Goal: Complete application form: Complete application form

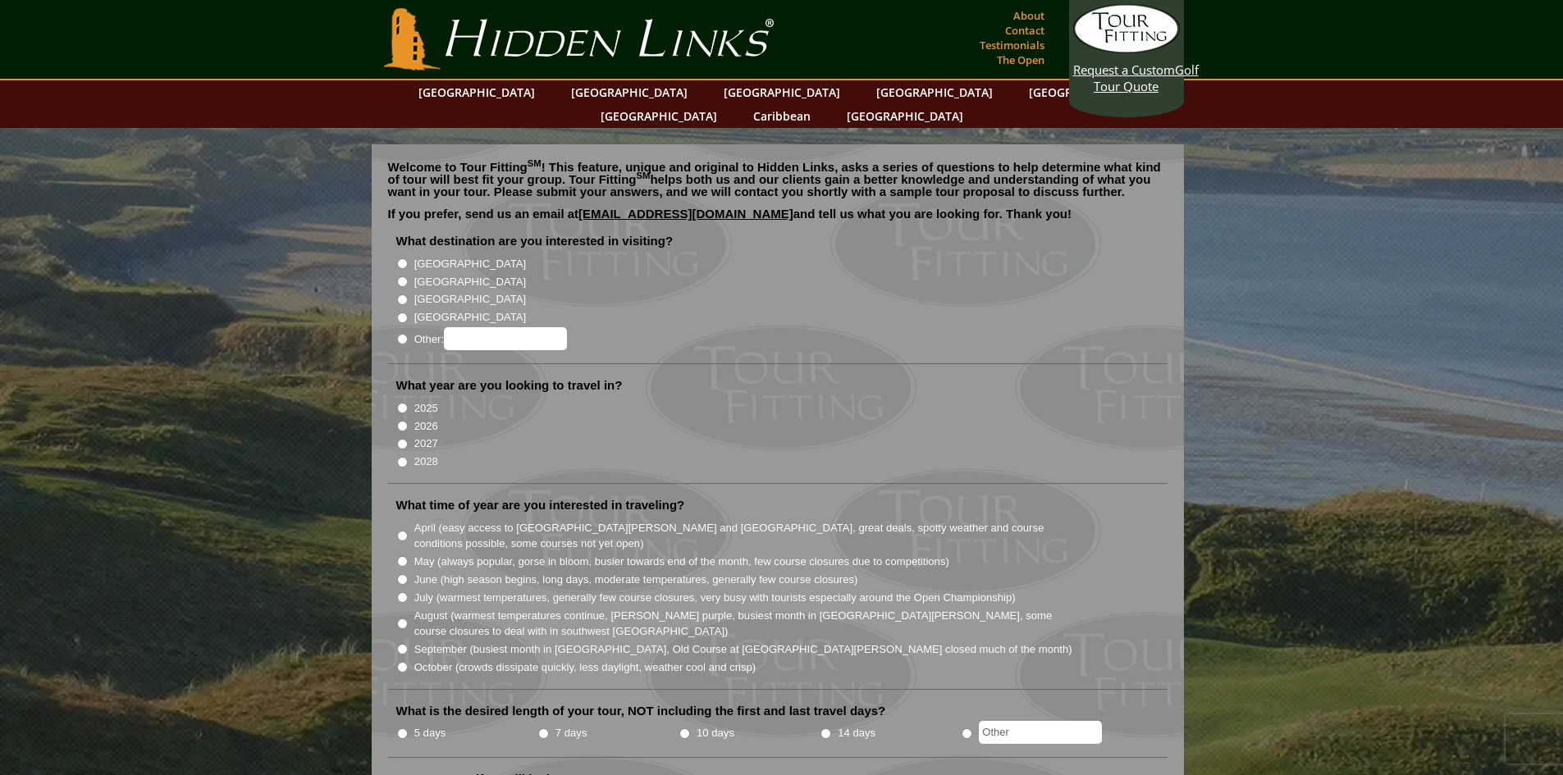
click at [408, 416] on li "2026" at bounding box center [784, 425] width 776 height 18
click at [404, 421] on input "2026" at bounding box center [402, 426] width 11 height 11
radio input "true"
click at [402, 258] on input "[GEOGRAPHIC_DATA]" at bounding box center [402, 263] width 11 height 11
radio input "true"
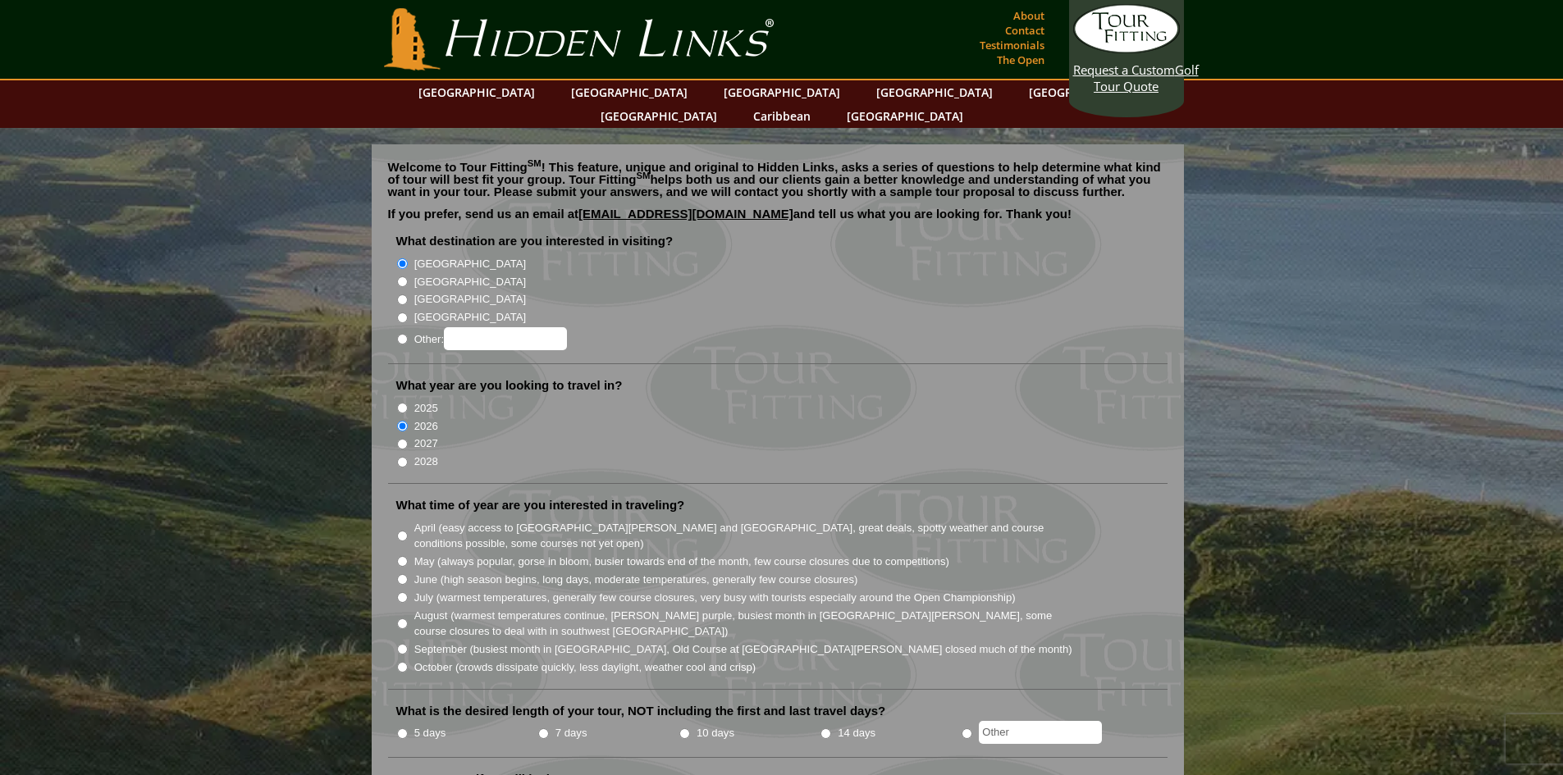
click at [403, 276] on input "[GEOGRAPHIC_DATA]" at bounding box center [402, 281] width 11 height 11
radio input "true"
click at [404, 258] on input "[GEOGRAPHIC_DATA]" at bounding box center [402, 263] width 11 height 11
radio input "true"
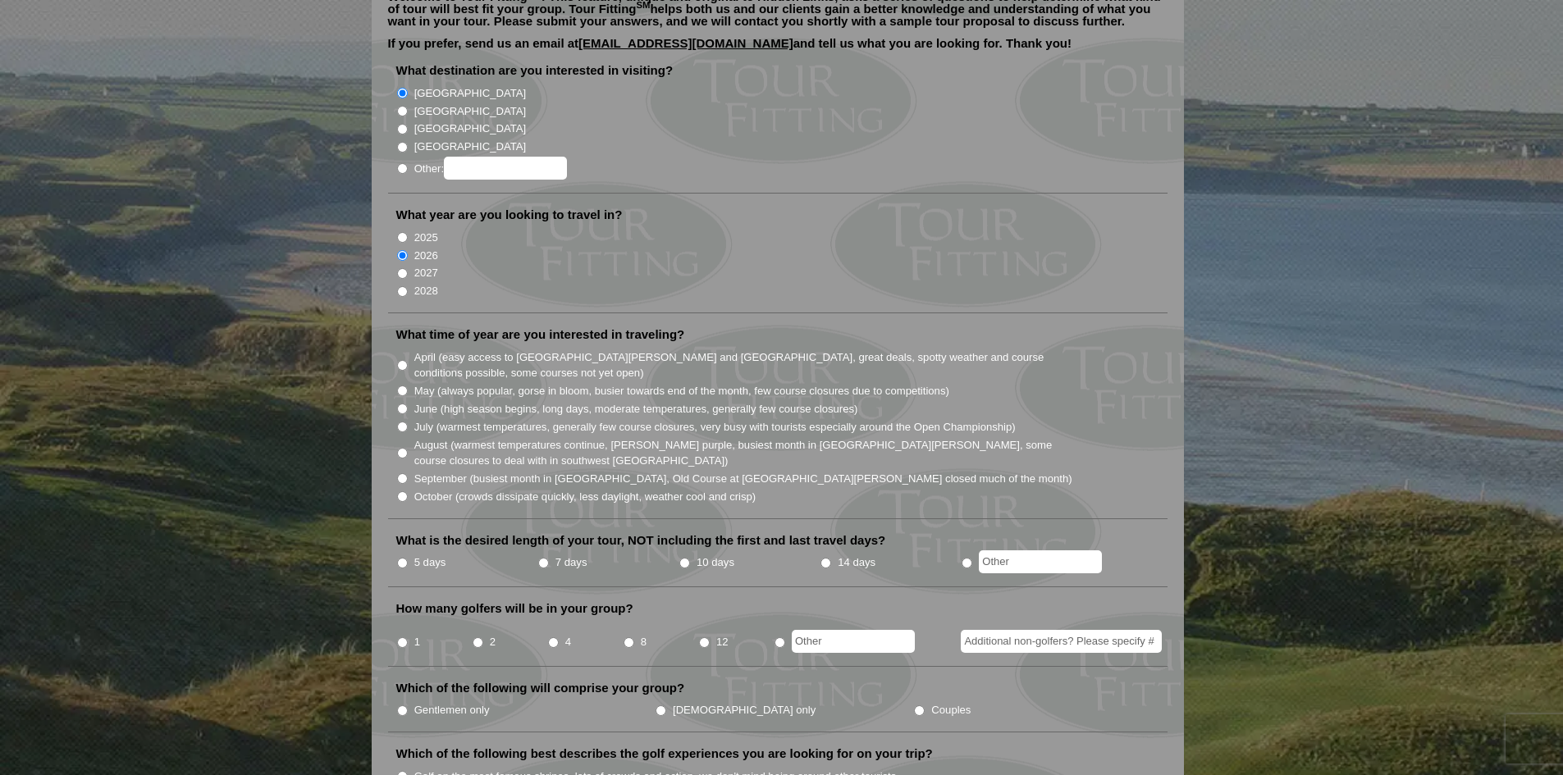
scroll to position [82, 0]
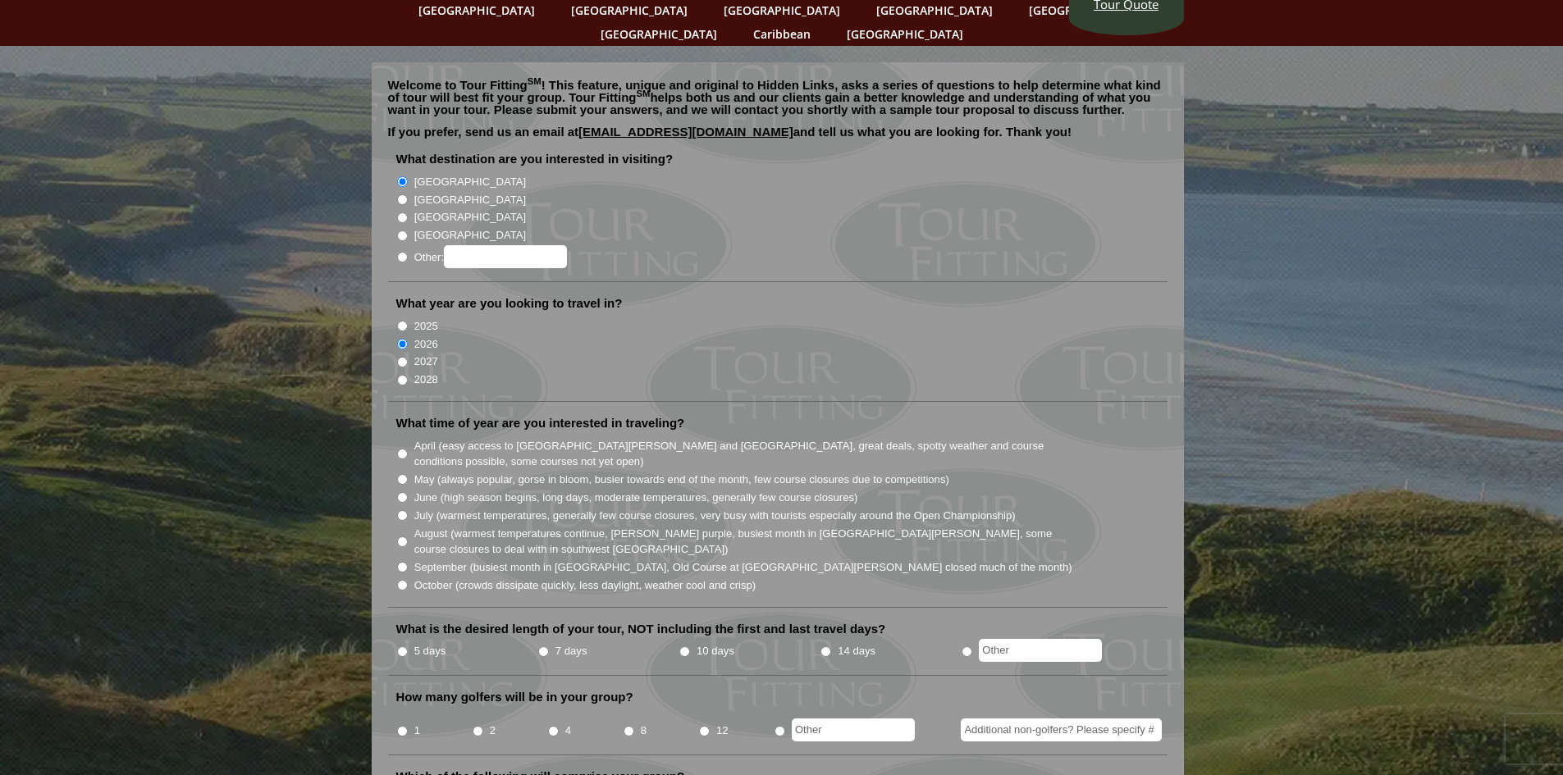
click at [402, 194] on input "[GEOGRAPHIC_DATA]" at bounding box center [402, 199] width 11 height 11
radio input "true"
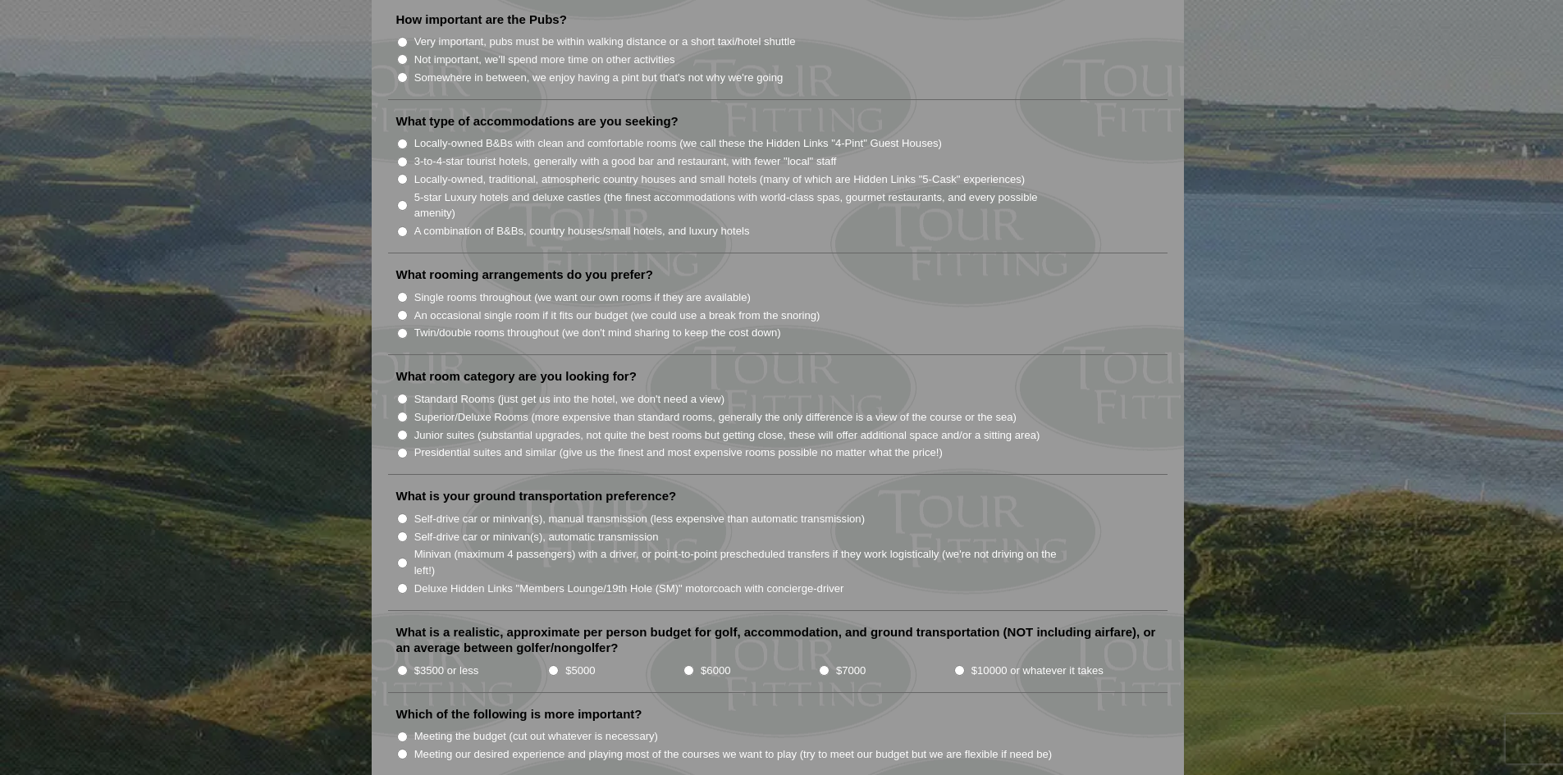
scroll to position [1641, 0]
